Goal: Find specific page/section

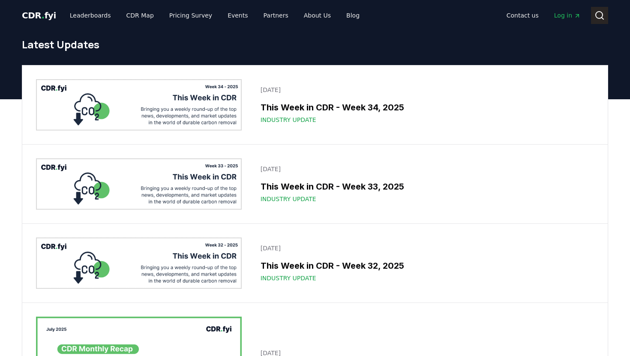
click at [601, 18] on icon at bounding box center [602, 19] width 2 height 2
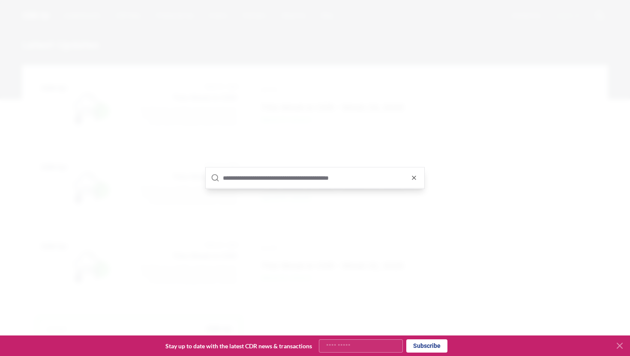
click at [320, 169] on input "text" at bounding box center [321, 178] width 196 height 21
click at [296, 182] on input "text" at bounding box center [321, 178] width 196 height 21
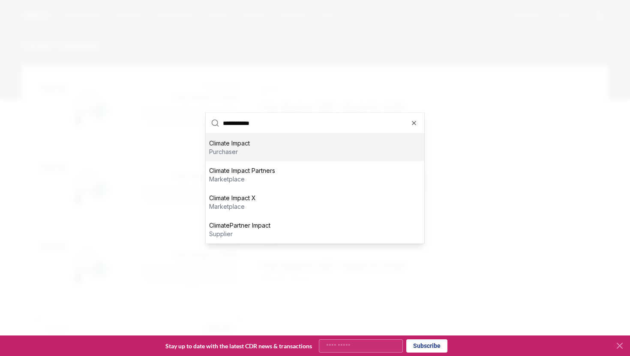
type input "**********"
click at [257, 149] on div "Climate Impact purchaser" at bounding box center [315, 147] width 218 height 27
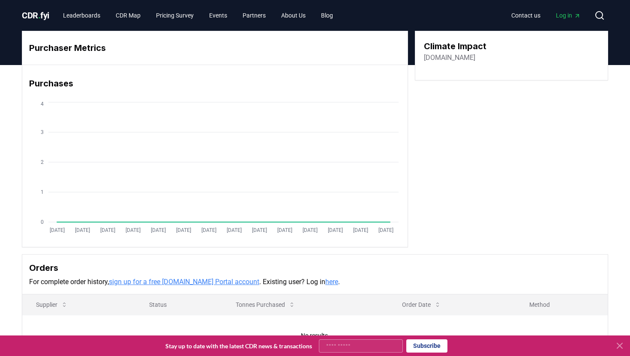
click at [443, 58] on link "[DOMAIN_NAME]" at bounding box center [449, 58] width 51 height 10
